Goal: Task Accomplishment & Management: Complete application form

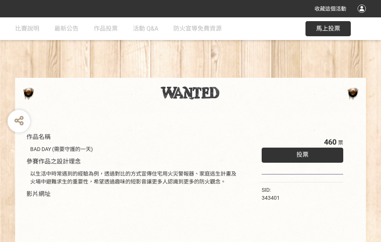
click at [363, 16] on div "收藏這個活動" at bounding box center [190, 8] width 381 height 17
click at [236, 74] on div "作品名稱 BAD DAY (需要守護的一天) 參賽作品之設計理念 以生活中時常遇到的經驗為例，透過對比的方式宣傳住宅用火災警報器、家庭逃生計畫及火場中避難求生…" at bounding box center [190, 175] width 381 height 317
click at [300, 153] on span "投票" at bounding box center [302, 154] width 12 height 7
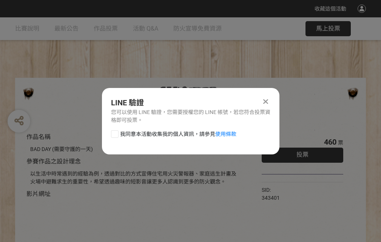
click at [114, 132] on div at bounding box center [115, 134] width 8 height 8
checkbox input "true"
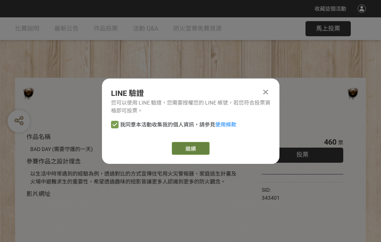
click at [190, 148] on link "繼續" at bounding box center [191, 148] width 38 height 13
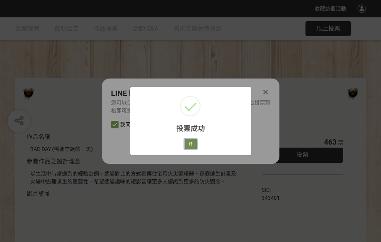
click at [188, 143] on button "好" at bounding box center [191, 144] width 12 height 11
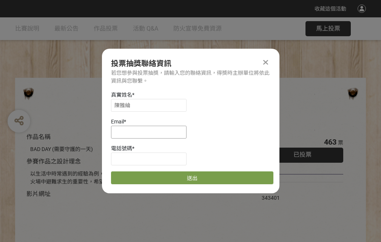
click at [151, 132] on input at bounding box center [148, 132] width 75 height 13
type input "[EMAIL_ADDRESS][DOMAIN_NAME]"
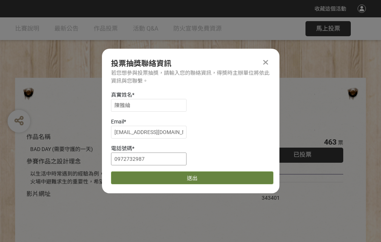
type input "0972732987"
click at [132, 175] on button "送出" at bounding box center [192, 177] width 162 height 13
